Goal: Transaction & Acquisition: Purchase product/service

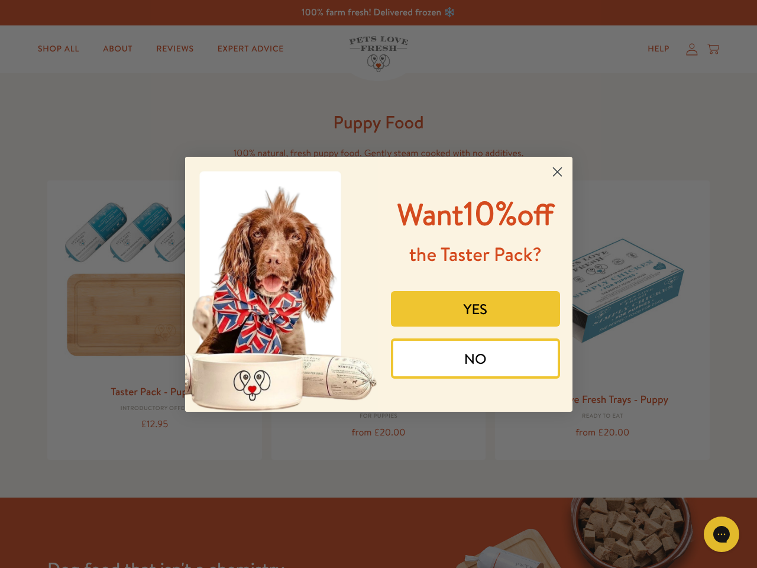
click at [379, 284] on div "Want 10% off the Taster Pack? YES NO" at bounding box center [471, 284] width 185 height 231
click at [557, 172] on icon "Close dialog" at bounding box center [557, 171] width 8 height 8
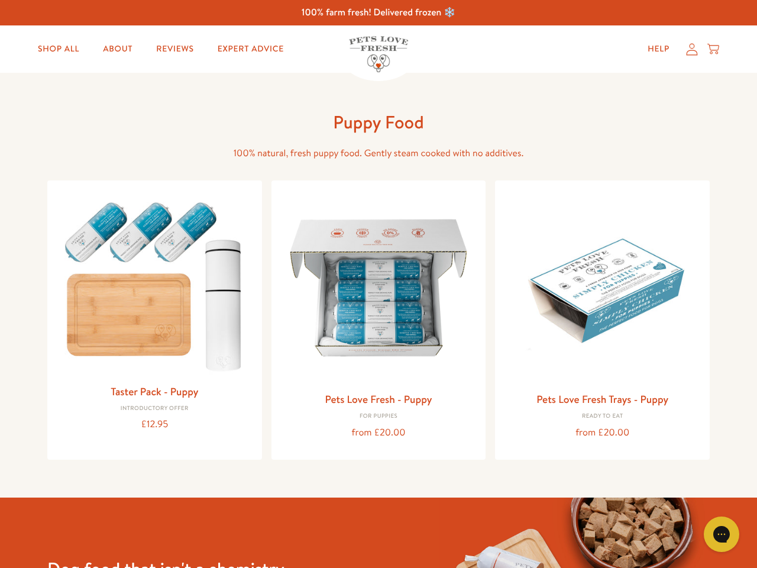
click at [476, 319] on button "YES" at bounding box center [475, 336] width 169 height 35
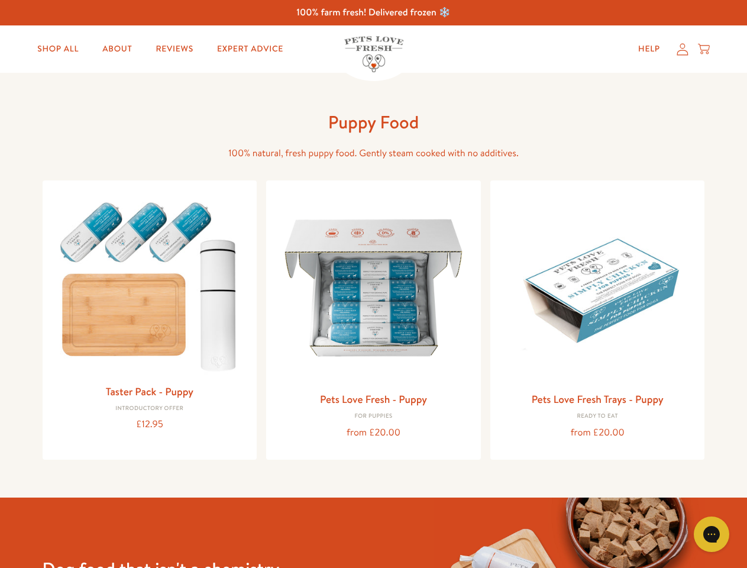
click at [476, 359] on div "Pets Love Fresh - Puppy For puppies from £20.00" at bounding box center [373, 319] width 215 height 279
click at [722, 534] on div "Gorgias live chat" at bounding box center [712, 534] width 24 height 24
